Goal: Transaction & Acquisition: Subscribe to service/newsletter

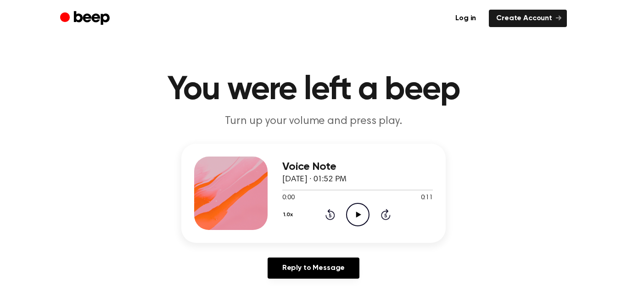
click at [348, 206] on icon "Play Audio" at bounding box center [357, 214] width 23 height 23
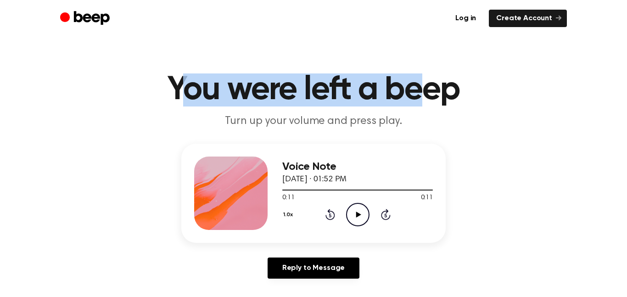
drag, startPoint x: 179, startPoint y: 76, endPoint x: 421, endPoint y: 84, distance: 242.1
click at [421, 84] on h1 "You were left a beep" at bounding box center [313, 89] width 470 height 33
click at [205, 16] on ul "Log in Create Account" at bounding box center [343, 18] width 448 height 17
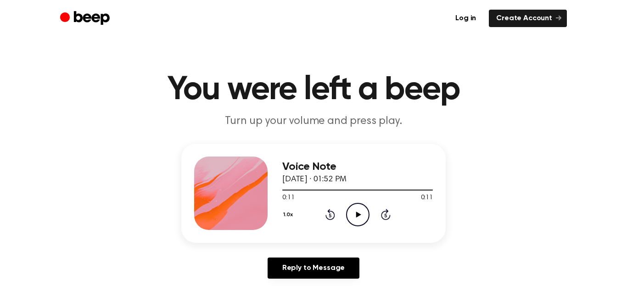
click at [356, 206] on icon "Play Audio" at bounding box center [357, 214] width 23 height 23
click at [356, 206] on icon "Pause Audio" at bounding box center [357, 214] width 23 height 23
click at [356, 214] on icon at bounding box center [358, 215] width 5 height 6
click at [542, 16] on link "Create Account" at bounding box center [528, 18] width 78 height 17
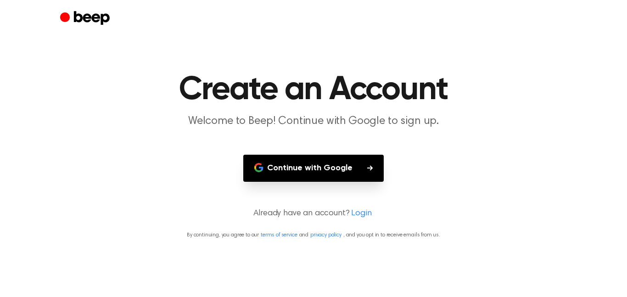
click at [318, 164] on button "Continue with Google" at bounding box center [313, 168] width 140 height 27
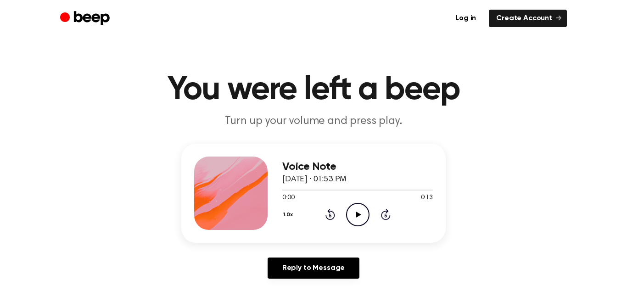
click at [355, 223] on icon "Play Audio" at bounding box center [357, 214] width 23 height 23
